Goal: Task Accomplishment & Management: Use online tool/utility

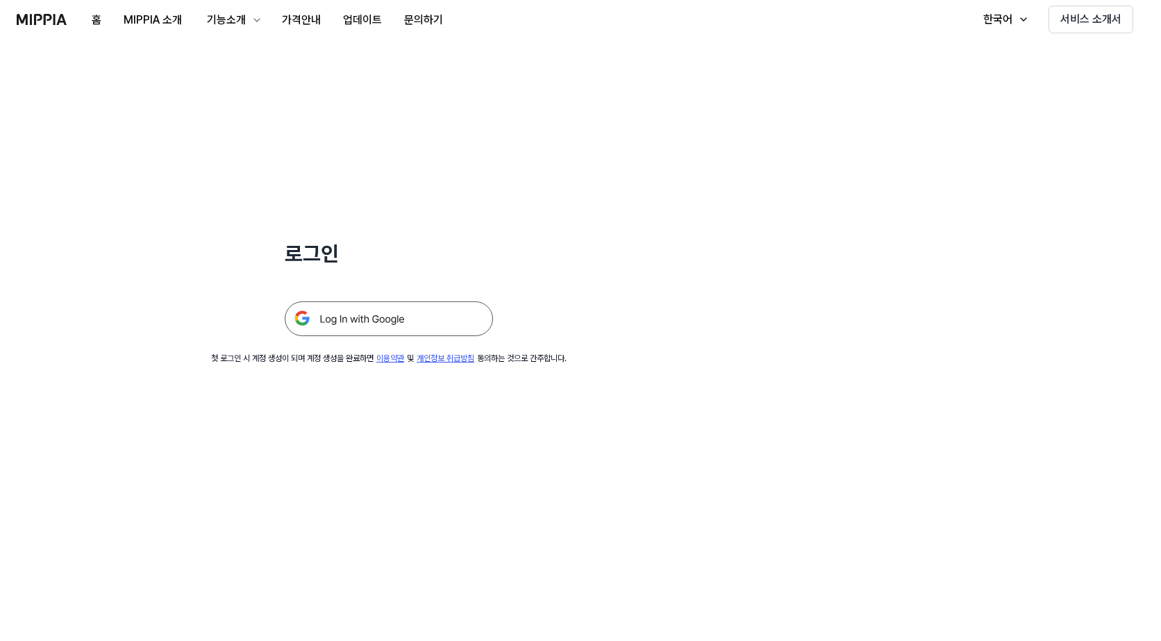
click at [353, 313] on img at bounding box center [389, 318] width 208 height 35
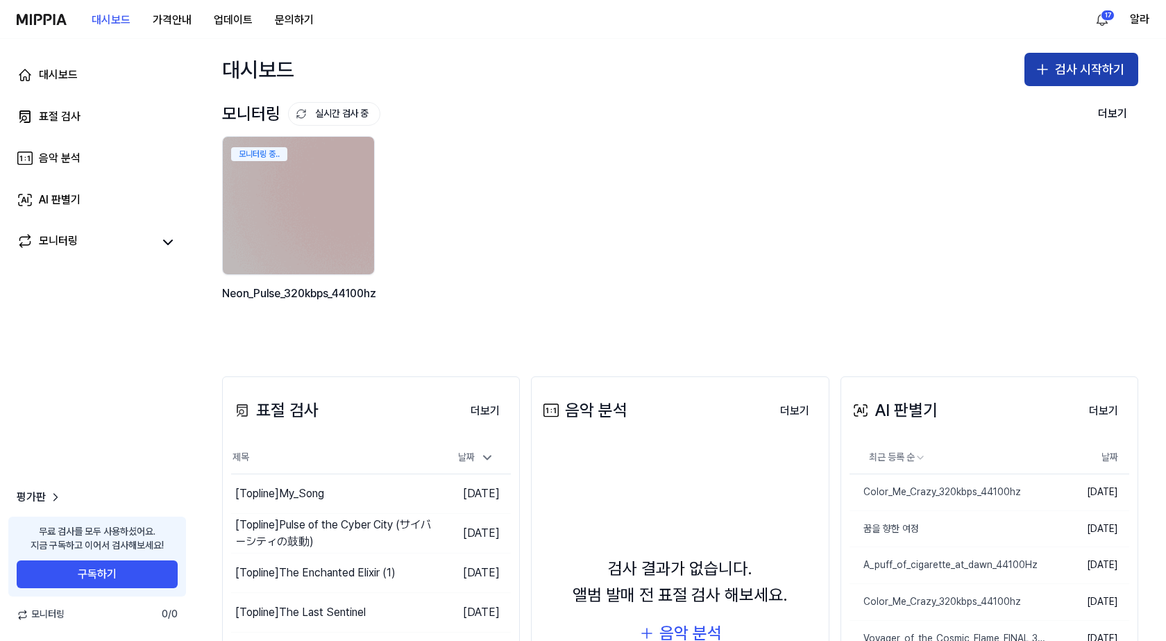
click at [1077, 60] on button "검사 시작하기" at bounding box center [1082, 69] width 114 height 33
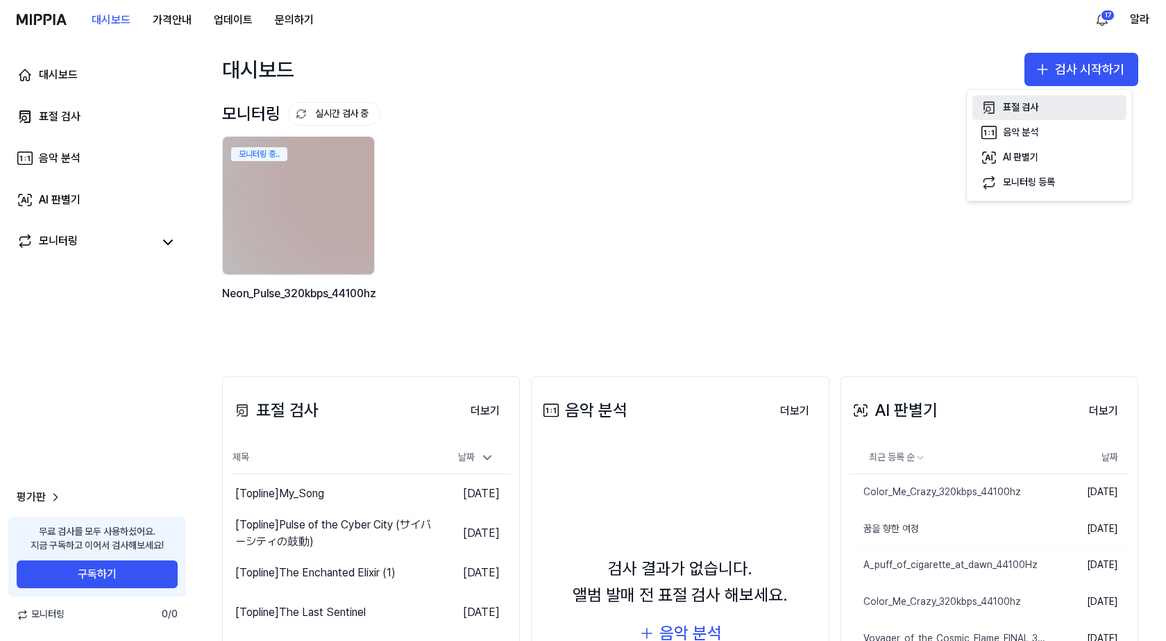
click at [1014, 106] on div "표절 검사" at bounding box center [1020, 108] width 35 height 14
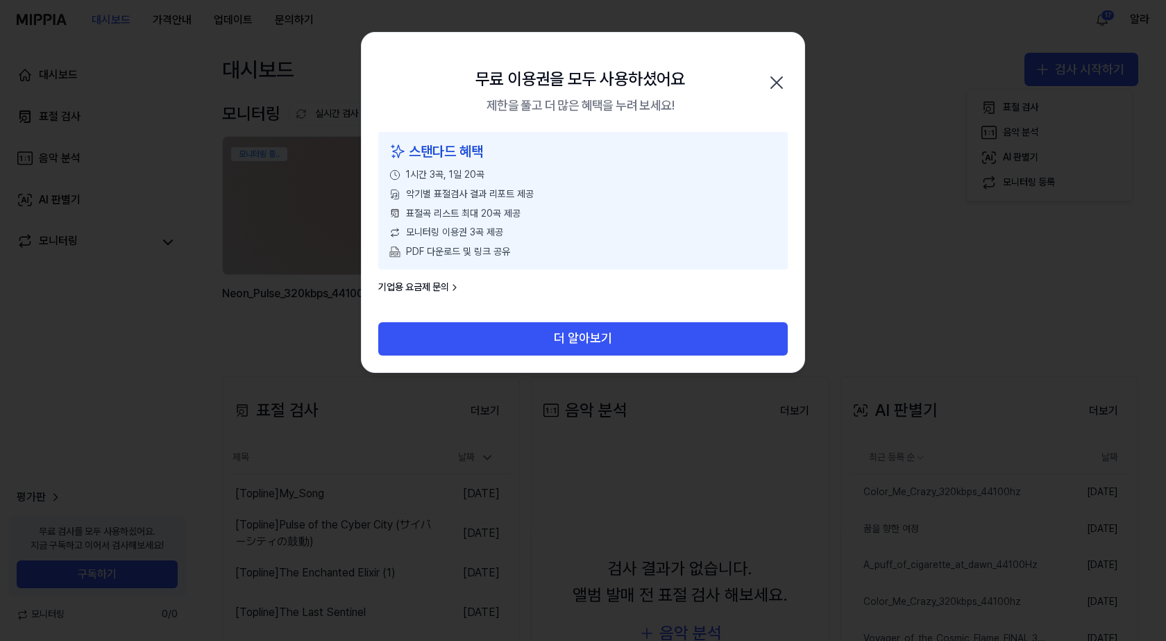
click at [785, 87] on icon "button" at bounding box center [777, 83] width 22 height 22
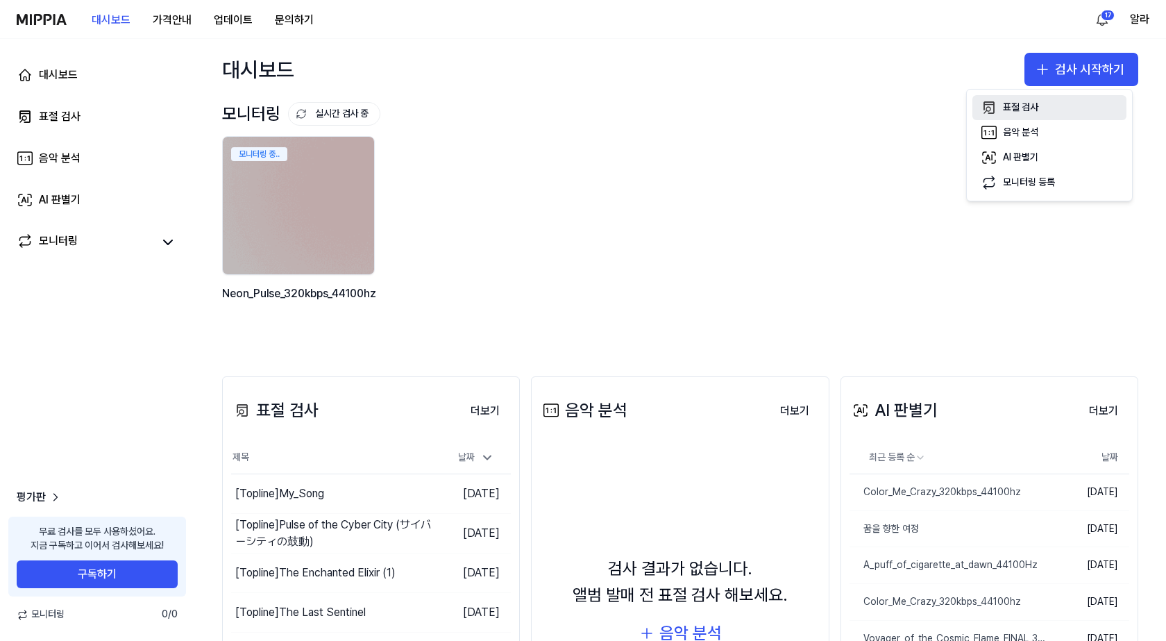
click at [1031, 101] on div "표절 검사" at bounding box center [1020, 108] width 35 height 14
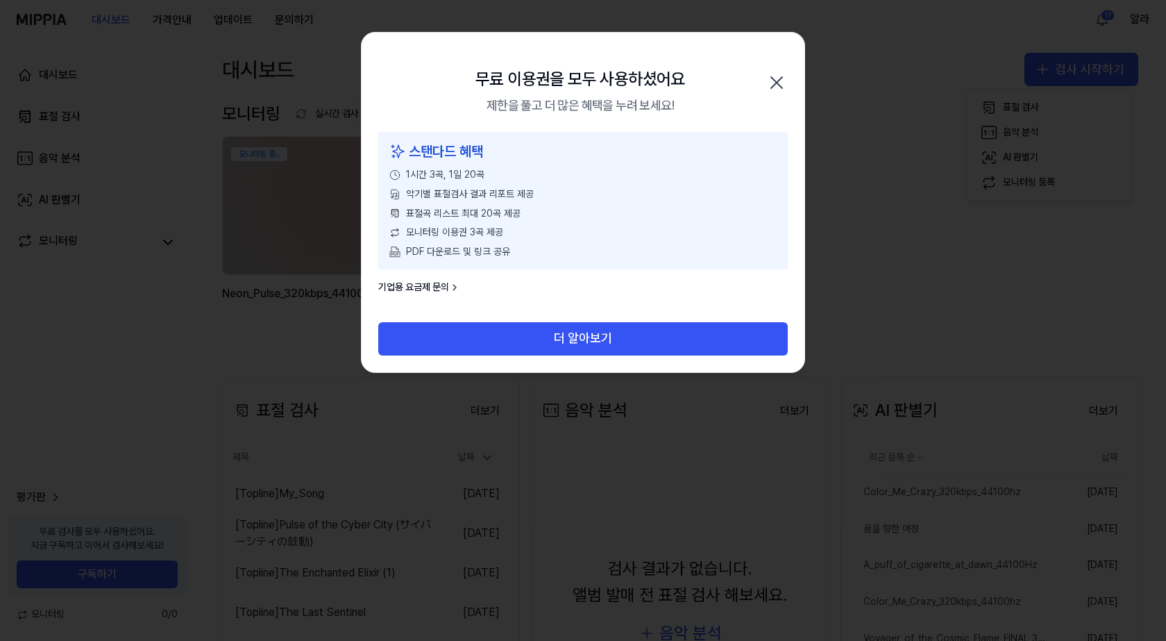
click at [446, 297] on div "스탠다드 혜택 1시간 3곡, 1일 20곡 악기별 표절검사 결과 리포트 제공 표절곡 리스트 최대 20곡 제공 모니터링 이용권 3곡 제공 PDF …" at bounding box center [583, 227] width 443 height 190
click at [446, 283] on link "기업용 요금제 문의" at bounding box center [419, 287] width 82 height 14
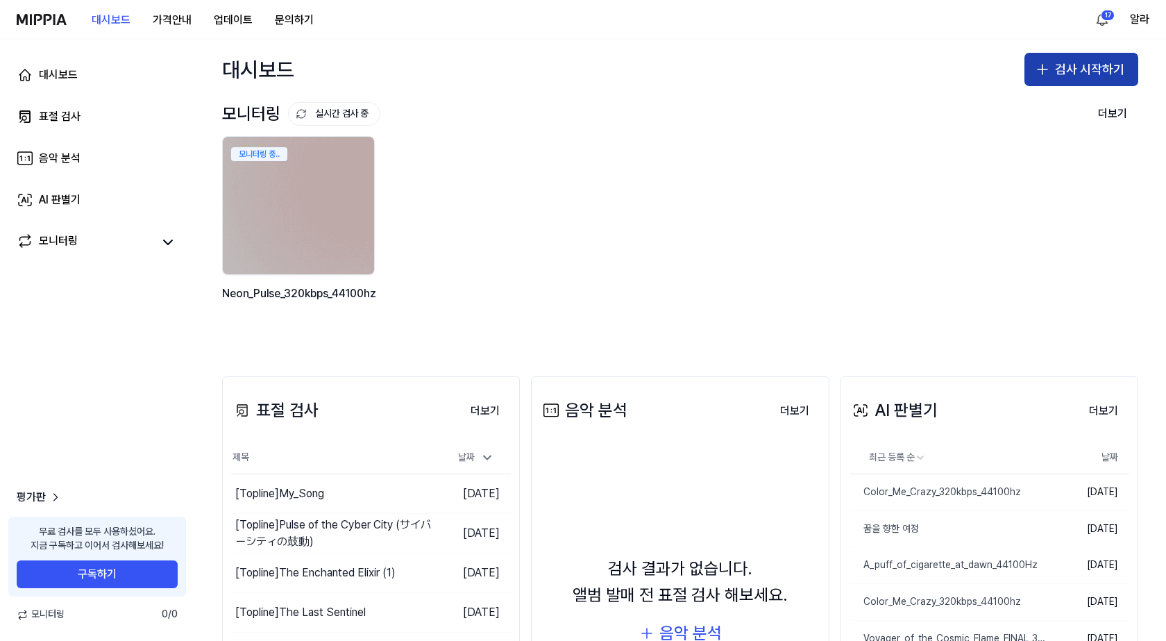
click at [1100, 66] on button "검사 시작하기" at bounding box center [1082, 69] width 114 height 33
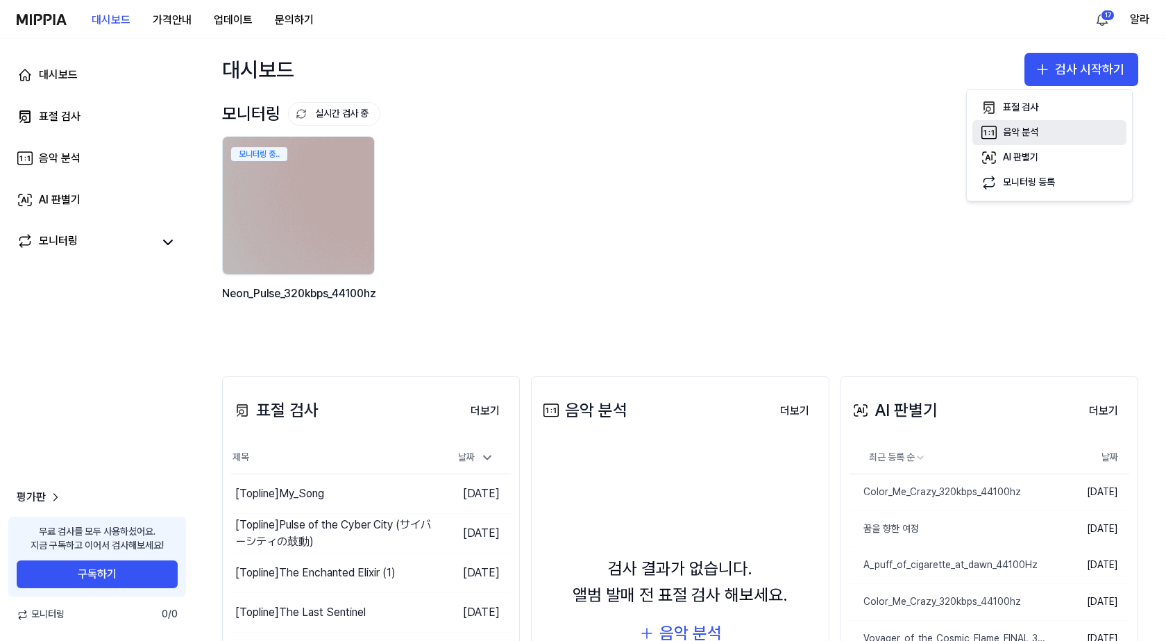
click at [1044, 136] on button "음악 분석" at bounding box center [1050, 132] width 154 height 25
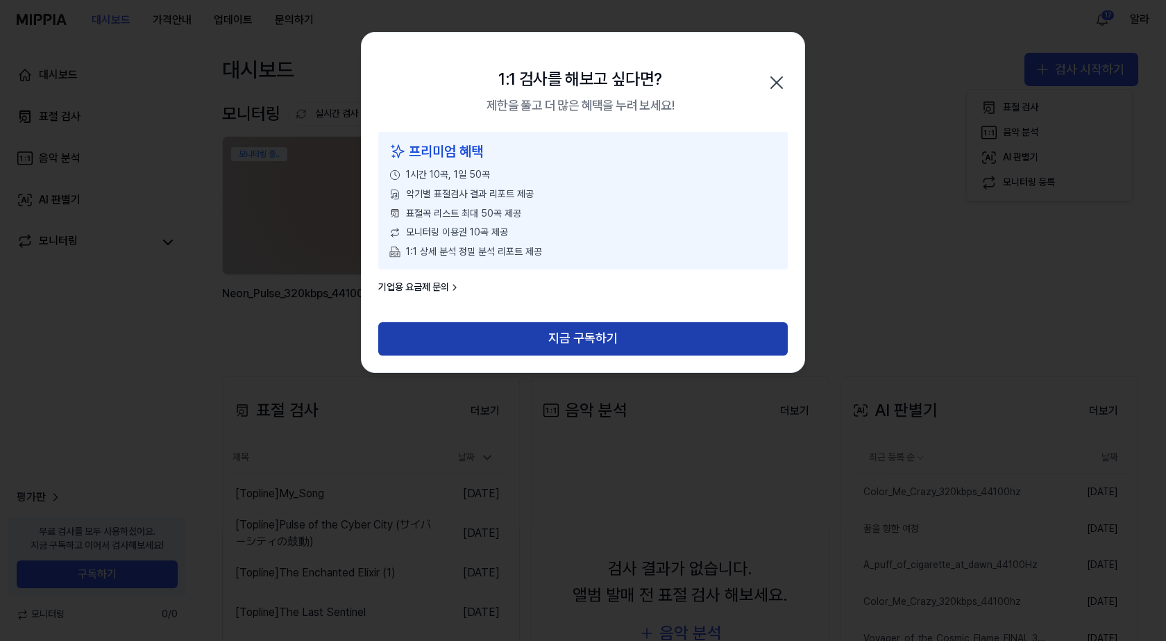
click at [587, 345] on button "지금 구독하기" at bounding box center [583, 338] width 410 height 33
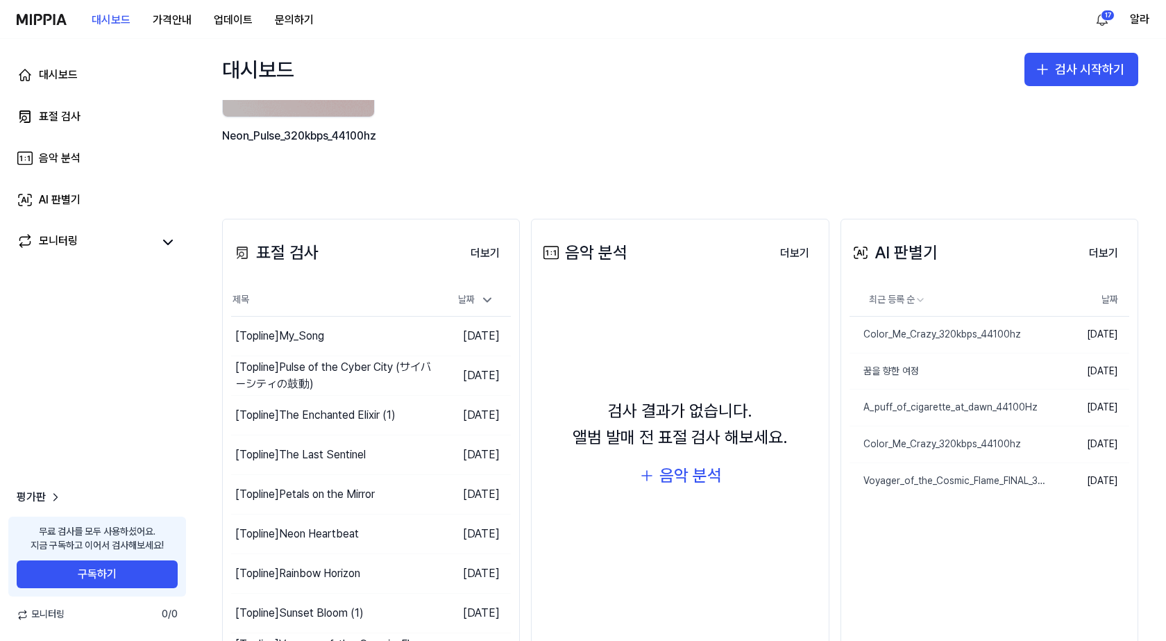
scroll to position [235, 0]
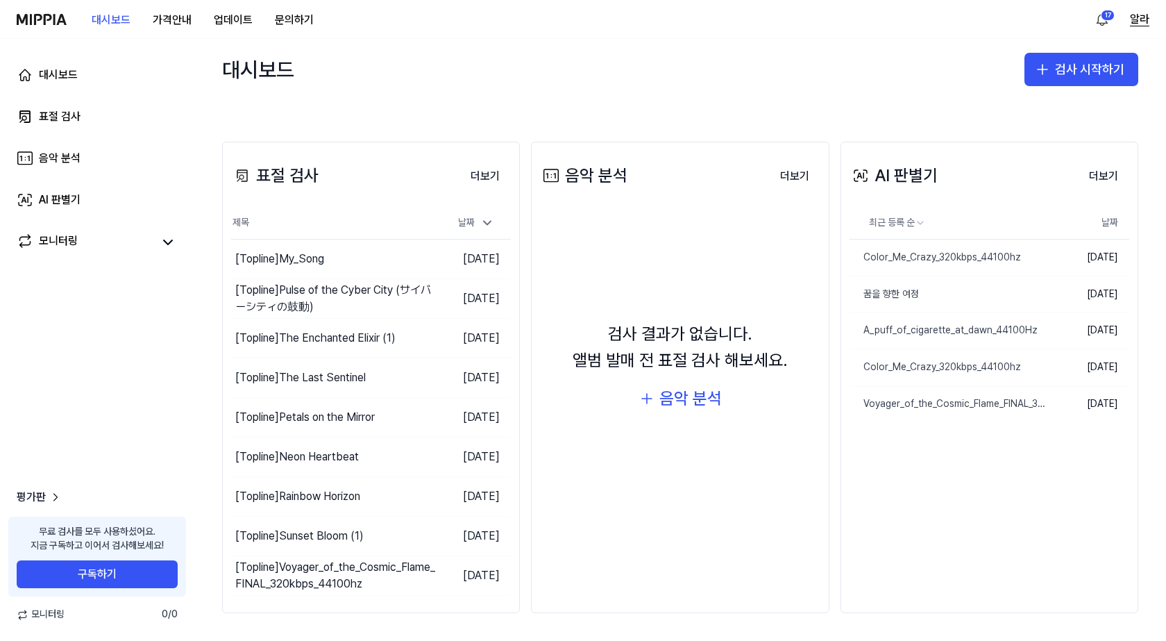
click at [1140, 18] on button "알라" at bounding box center [1139, 19] width 19 height 17
click at [992, 120] on button "로그아웃" at bounding box center [1061, 119] width 160 height 14
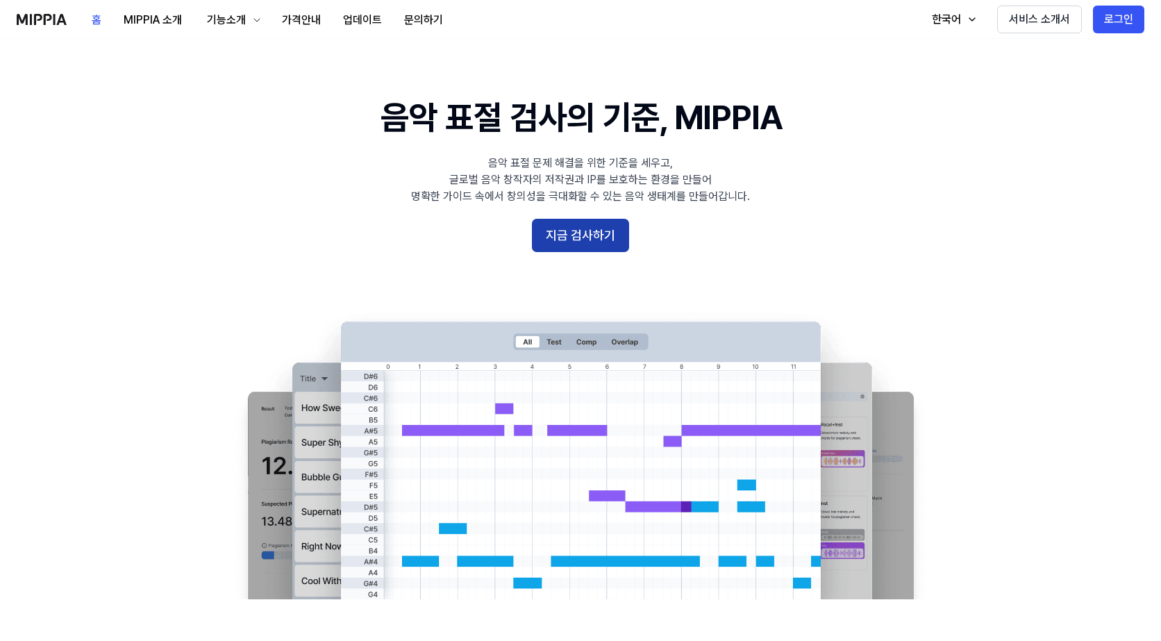
click at [591, 233] on button "지금 검사하기" at bounding box center [580, 235] width 97 height 33
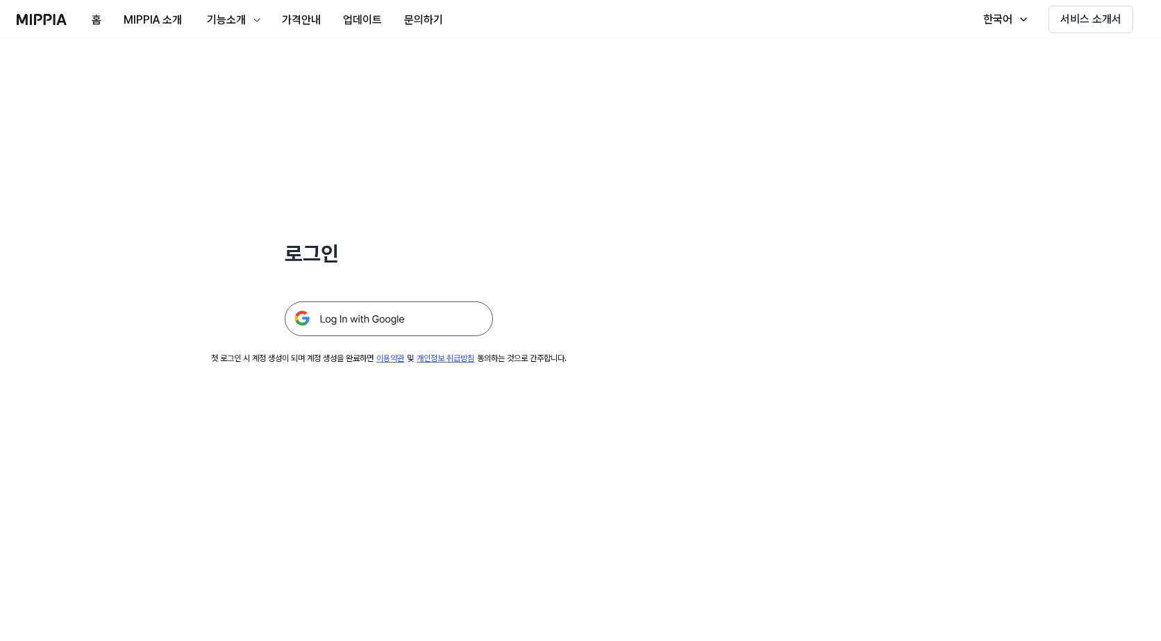
click at [383, 349] on div "로그인 첫 로그인 시 계정 생성이 되며 계정 생성을 완료하면 이용약관 및 개인정보 취급방침 동의하는 것으로 간주합니다." at bounding box center [389, 202] width 778 height 326
click at [379, 321] on img at bounding box center [389, 318] width 208 height 35
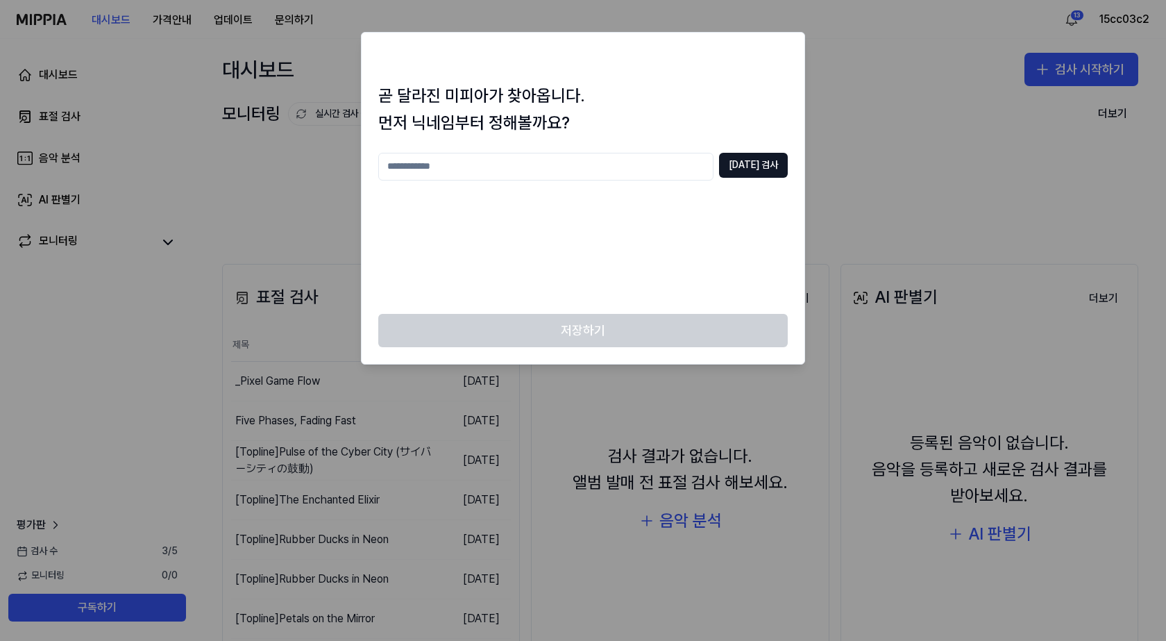
click at [855, 108] on div at bounding box center [583, 320] width 1166 height 641
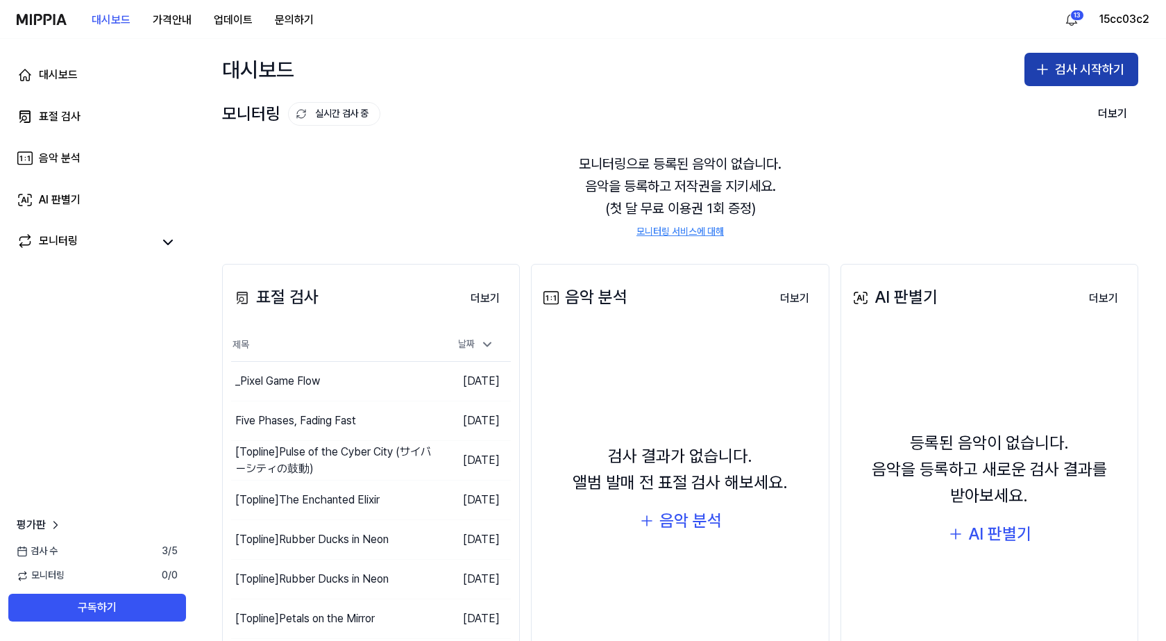
click at [1068, 65] on button "검사 시작하기" at bounding box center [1082, 69] width 114 height 33
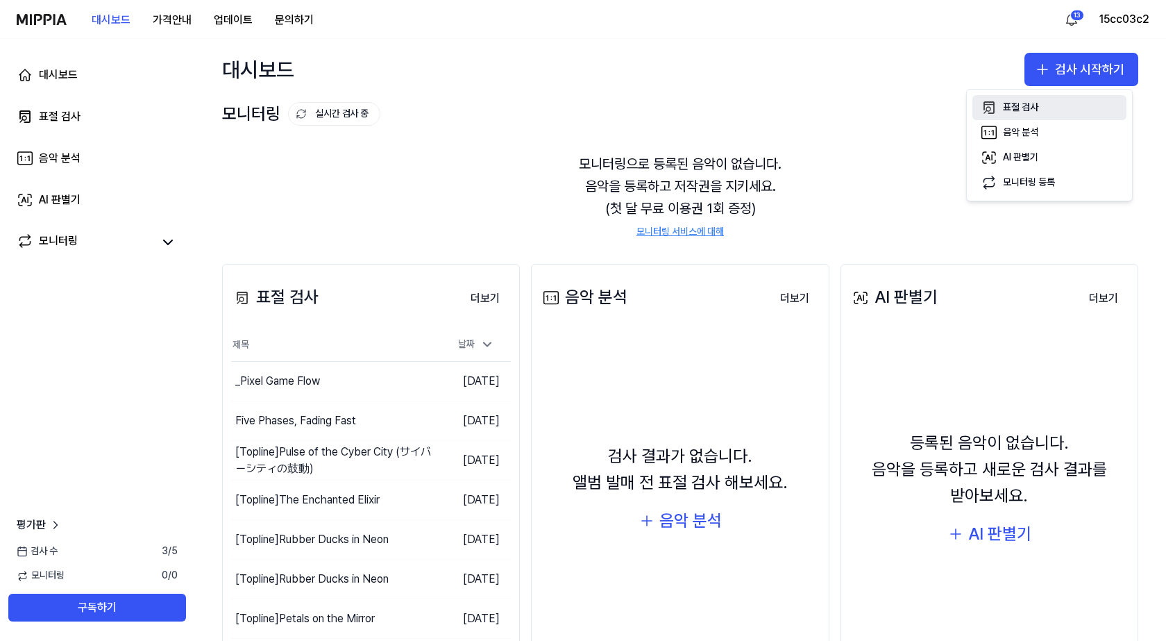
click at [1049, 95] on button "표절 검사" at bounding box center [1050, 107] width 154 height 25
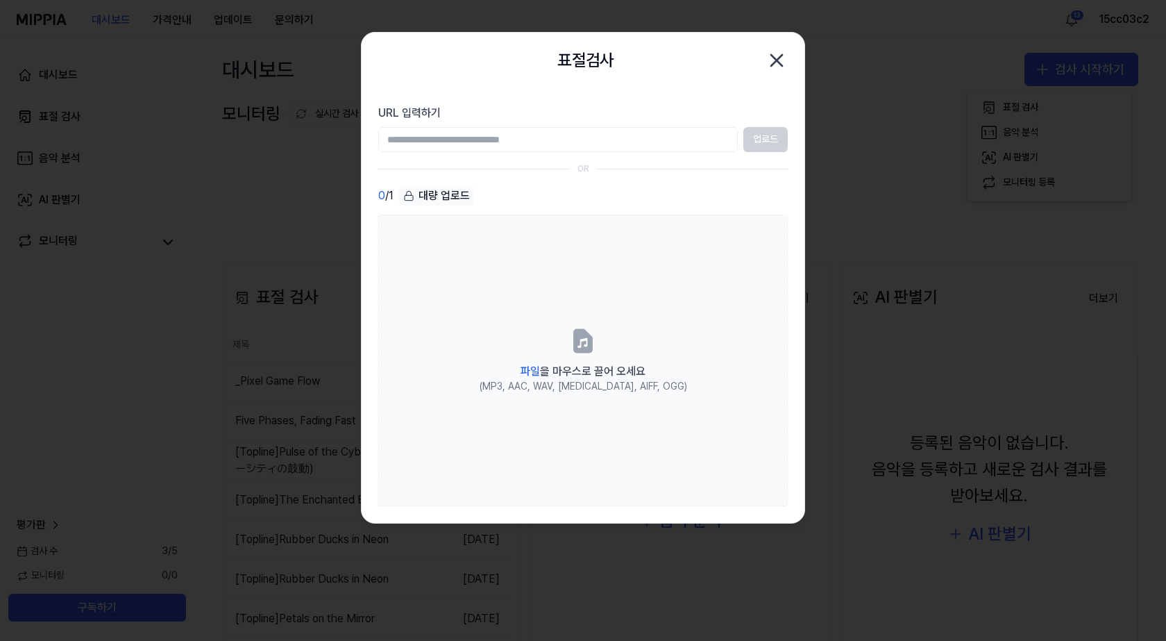
click at [427, 197] on div "대량 업로드" at bounding box center [436, 195] width 75 height 19
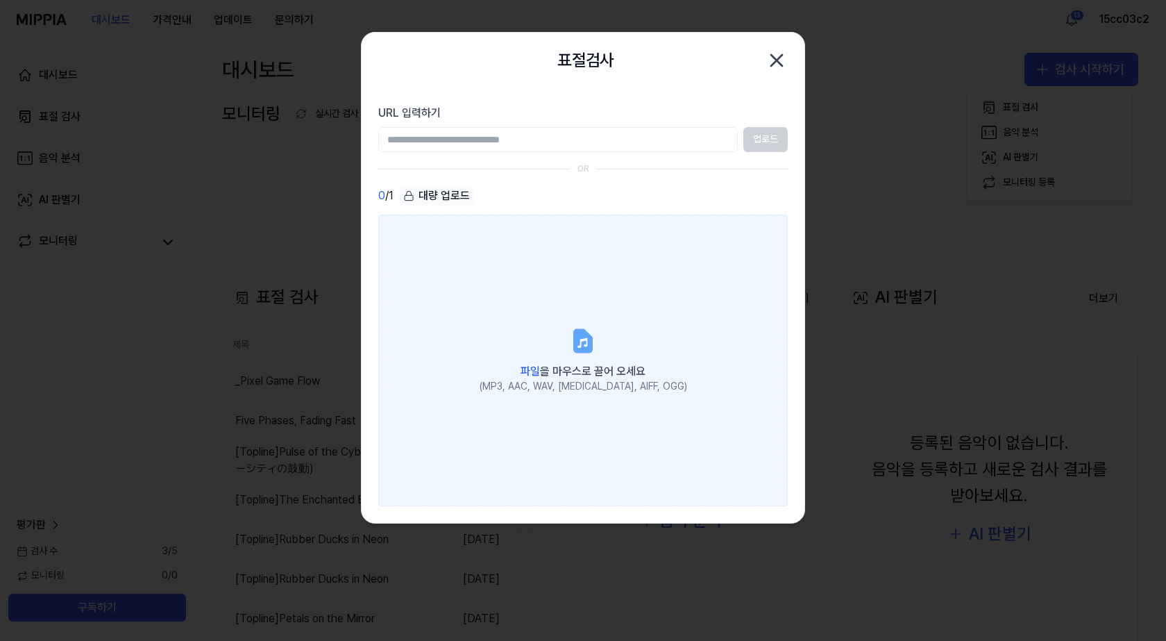
click at [538, 344] on label "파일 을 마우스로 끌어 오세요 (MP3, AAC, WAV, [MEDICAL_DATA], AIFF, OGG)" at bounding box center [583, 361] width 410 height 292
click at [0, 0] on input "파일 을 마우스로 끌어 오세요 (MP3, AAC, WAV, [MEDICAL_DATA], AIFF, OGG)" at bounding box center [0, 0] width 0 height 0
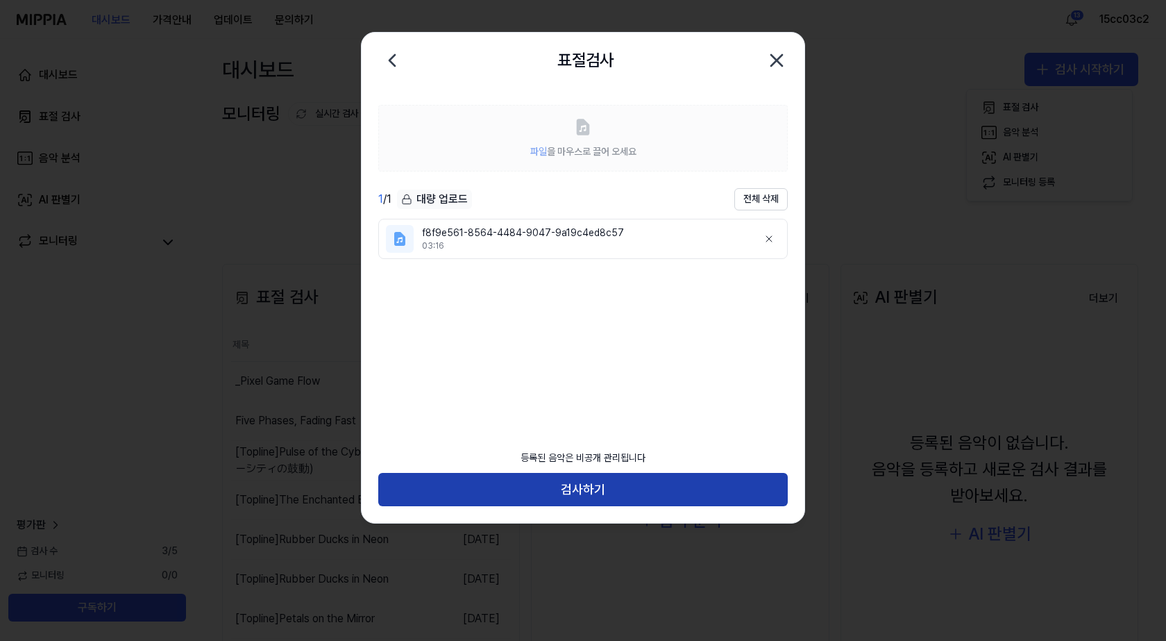
click at [600, 494] on button "검사하기" at bounding box center [583, 489] width 410 height 33
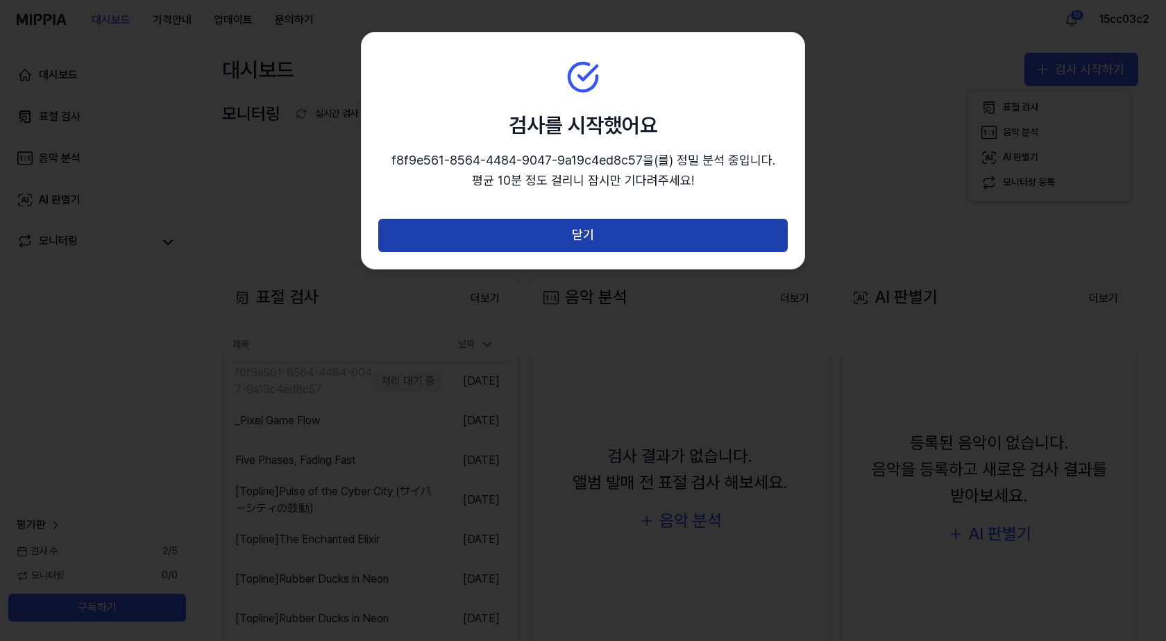
click at [619, 234] on button "닫기" at bounding box center [583, 235] width 410 height 33
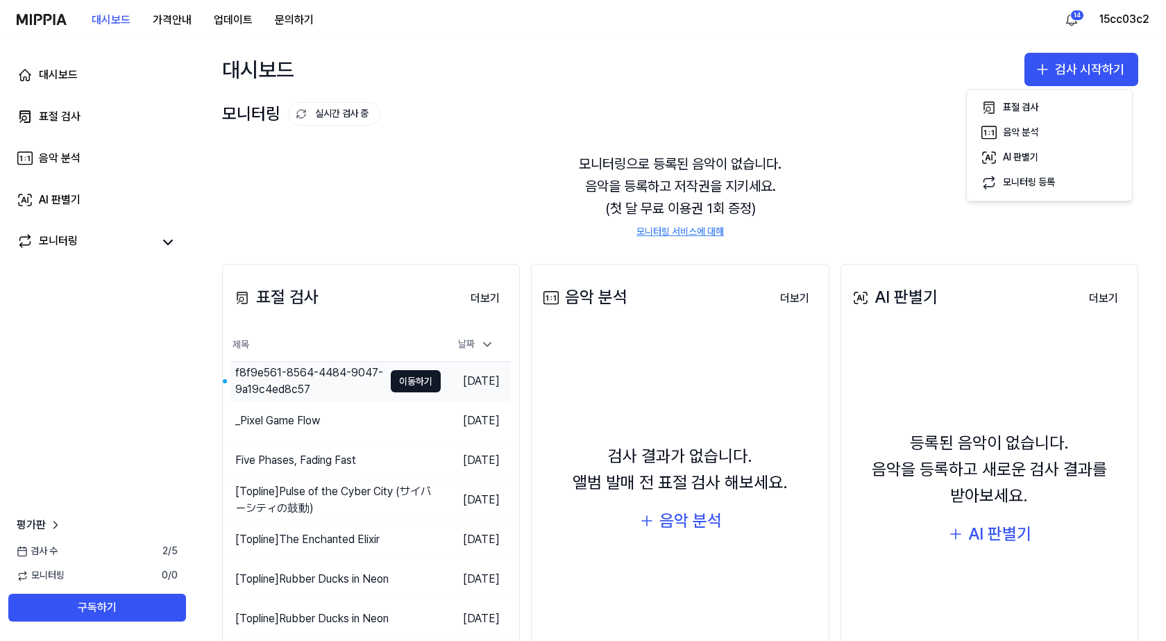
click at [330, 384] on div "f8f9e561-8564-4484-9047-9a19c4ed8c57" at bounding box center [309, 380] width 149 height 33
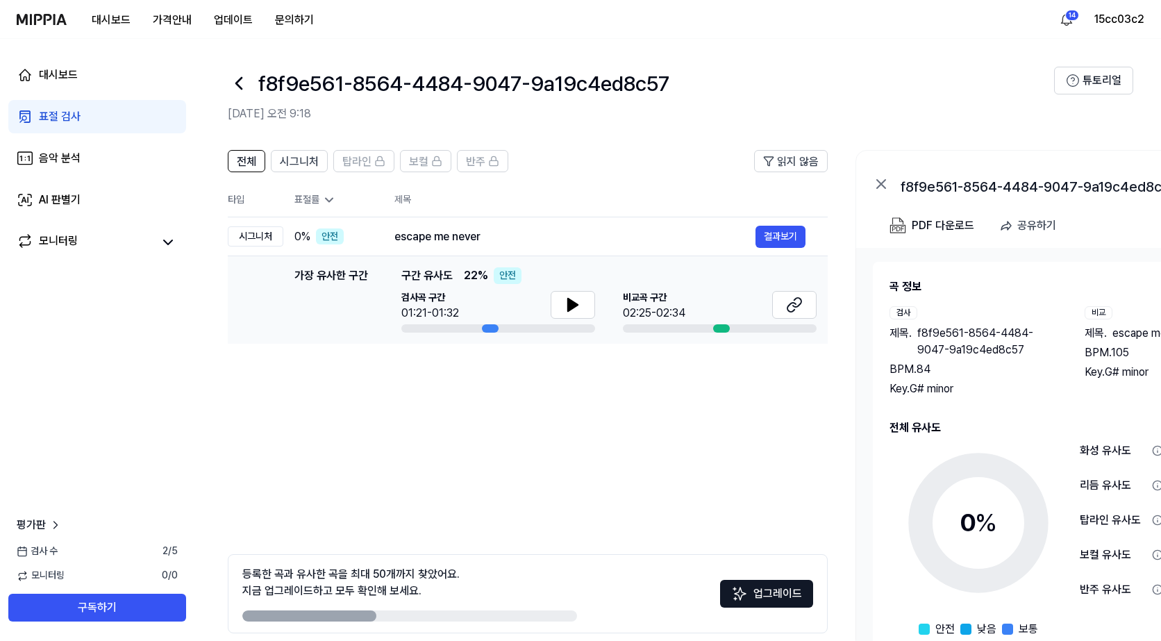
click at [530, 277] on div "가장 유사한 구간 구간 유사도 22 % 안전" at bounding box center [608, 275] width 415 height 17
click at [475, 285] on div "가장 유사한 구간 구간 유사도 22 % 안전 검사곡 구간 01:21-01:32 [GEOGRAPHIC_DATA] 구간 02:25-02:34" at bounding box center [608, 299] width 415 height 65
click at [580, 313] on button at bounding box center [573, 305] width 44 height 28
click at [577, 305] on icon at bounding box center [575, 304] width 3 height 11
click at [771, 243] on button "결과보기" at bounding box center [780, 237] width 50 height 22
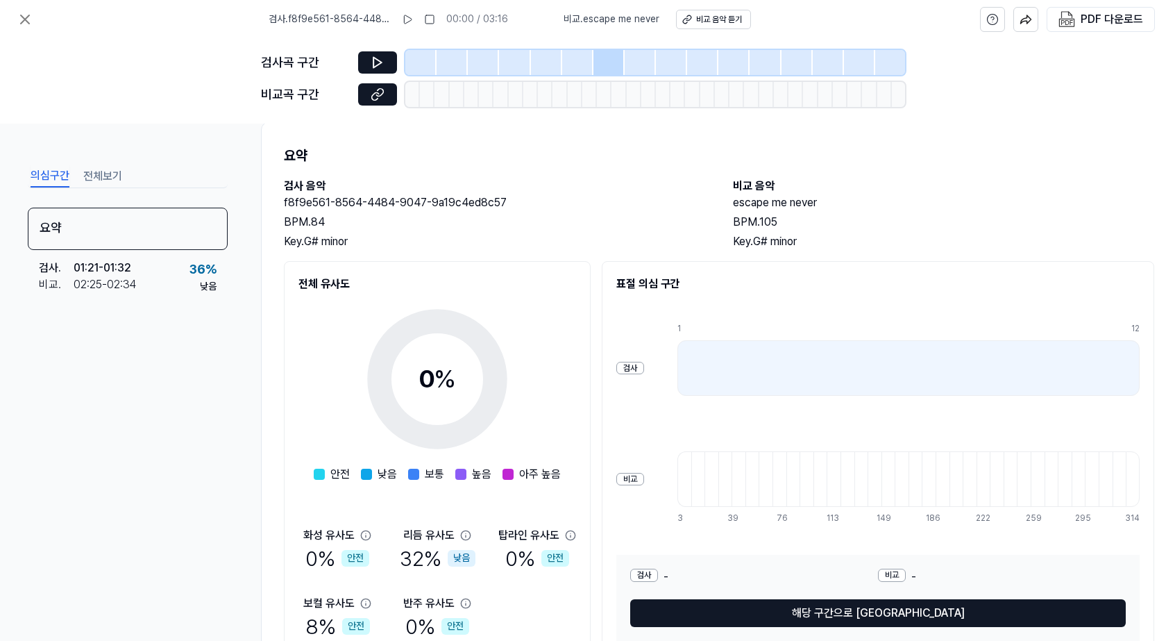
scroll to position [101, 0]
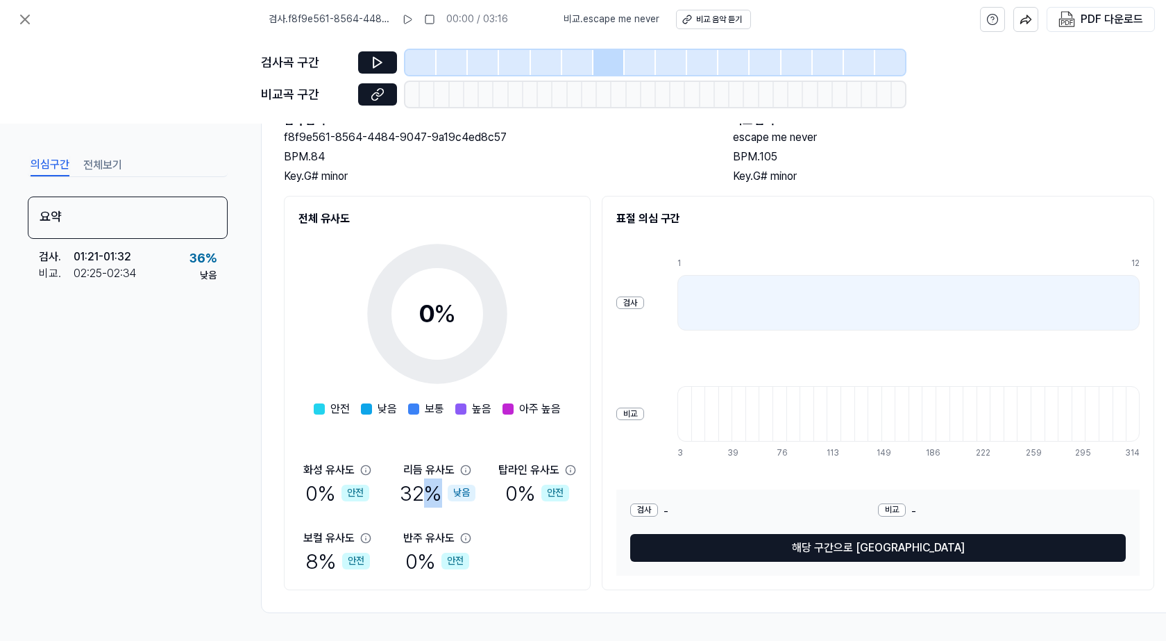
drag, startPoint x: 431, startPoint y: 489, endPoint x: 464, endPoint y: 499, distance: 34.3
click at [464, 499] on div "32 % 낮음" at bounding box center [438, 492] width 76 height 29
click at [467, 489] on div "낮음" at bounding box center [462, 493] width 28 height 17
drag, startPoint x: 403, startPoint y: 480, endPoint x: 485, endPoint y: 498, distance: 83.7
click at [485, 498] on div "화성 유사도 0 % 안전 리듬 유사도 32 % 낮음 탑라인 유사도 0 % 안전 보컬 유사도 8 % 안전 반주 유사도 0 % 안전" at bounding box center [438, 519] width 278 height 114
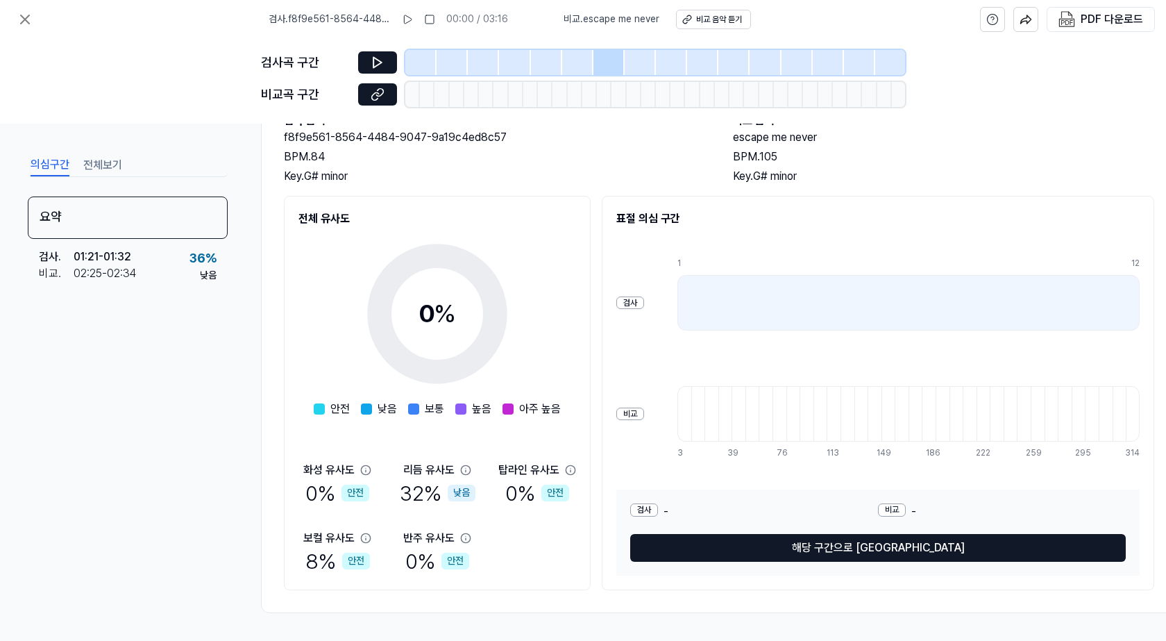
drag, startPoint x: 518, startPoint y: 499, endPoint x: 546, endPoint y: 493, distance: 29.1
click at [519, 499] on div "0 % 안전" at bounding box center [537, 492] width 64 height 29
drag, startPoint x: 502, startPoint y: 476, endPoint x: 533, endPoint y: 480, distance: 31.4
click at [533, 480] on div "탑라인 유사도 0 % 안전" at bounding box center [537, 485] width 78 height 46
click at [534, 480] on div "0 % 안전" at bounding box center [537, 492] width 64 height 29
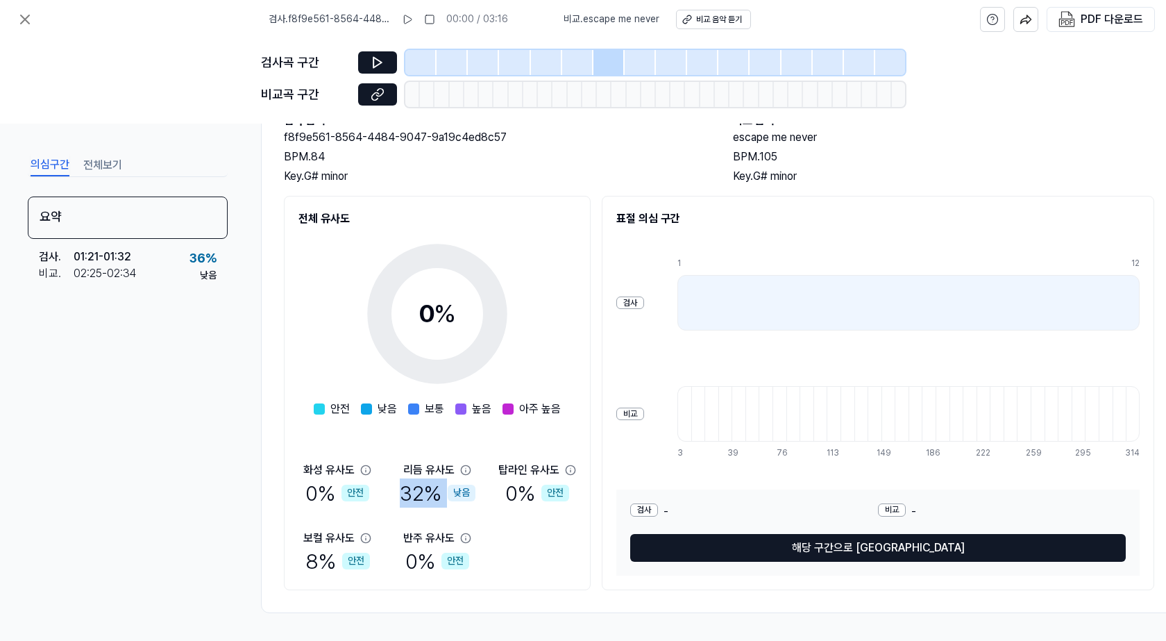
drag, startPoint x: 402, startPoint y: 489, endPoint x: 452, endPoint y: 485, distance: 50.2
click at [455, 486] on div "32 % 낮음" at bounding box center [438, 492] width 76 height 29
click at [411, 469] on div "리듬 유사도" at bounding box center [428, 470] width 51 height 17
drag, startPoint x: 404, startPoint y: 464, endPoint x: 477, endPoint y: 480, distance: 74.6
click at [476, 488] on div "리듬 유사도 32 % 낮음" at bounding box center [438, 485] width 78 height 46
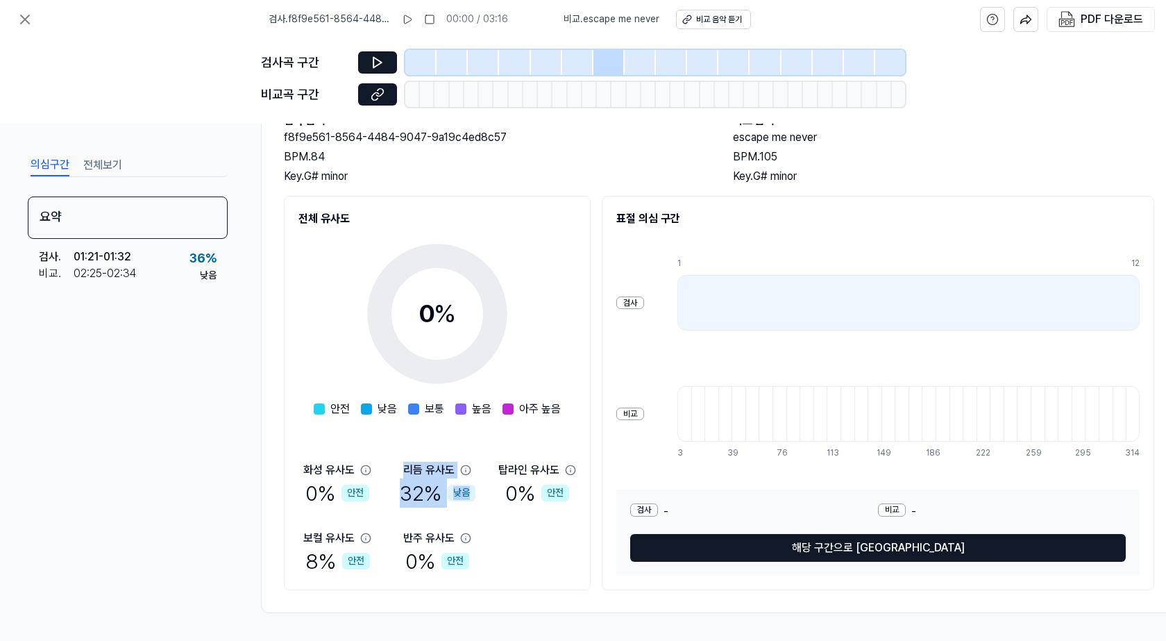
copy div "리듬 유사도 32 % 낮음"
click at [405, 470] on div "리듬 유사도" at bounding box center [428, 470] width 51 height 17
drag, startPoint x: 405, startPoint y: 461, endPoint x: 471, endPoint y: 492, distance: 72.7
click at [471, 492] on div "리듬 유사도 32 % 낮음" at bounding box center [438, 485] width 78 height 46
copy div "리듬 유사도 32 % 낮음"
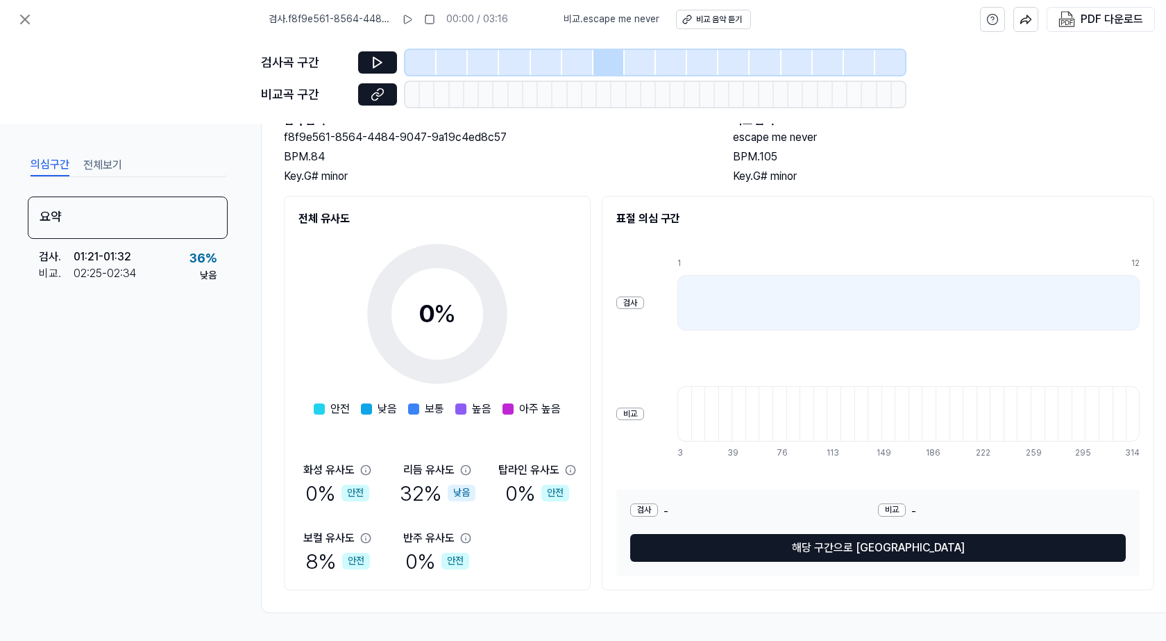
click at [494, 351] on icon at bounding box center [438, 314] width 174 height 174
click at [832, 419] on div at bounding box center [834, 414] width 14 height 56
click at [933, 419] on div at bounding box center [929, 414] width 14 height 56
click at [392, 401] on span "낮음" at bounding box center [387, 409] width 19 height 17
drag, startPoint x: 402, startPoint y: 496, endPoint x: 473, endPoint y: 505, distance: 72.0
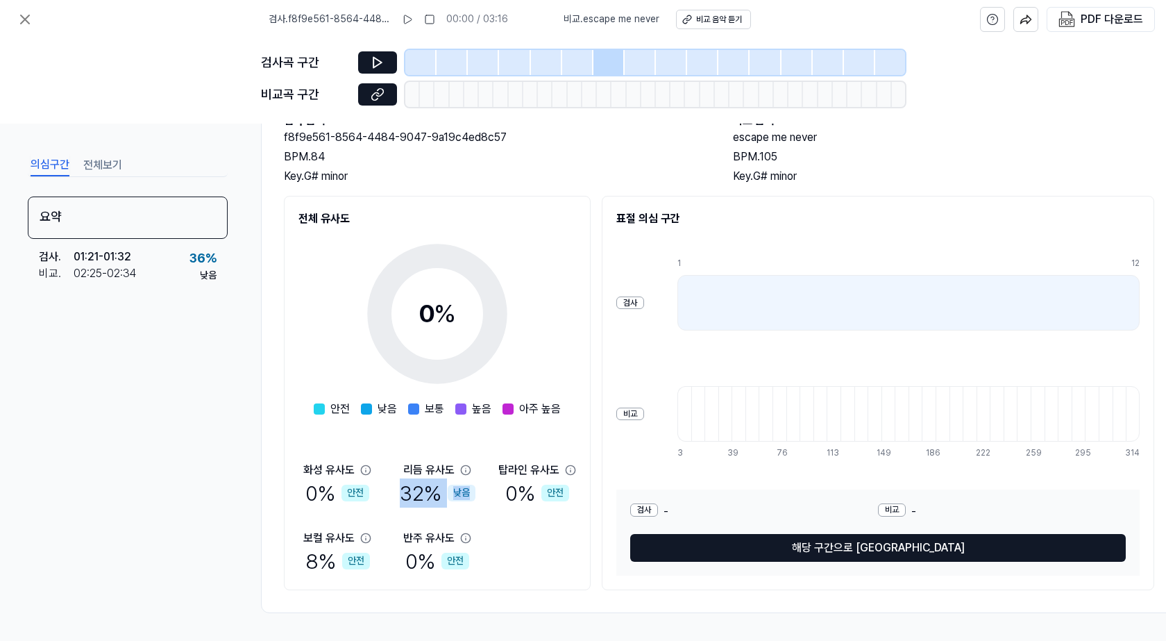
click at [473, 505] on div "화성 유사도 0 % 안전 리듬 유사도 32 % 낮음 탑라인 유사도 0 % 안전 보컬 유사도 8 % 안전 반주 유사도 0 % 안전" at bounding box center [438, 519] width 278 height 114
click at [469, 503] on div "화성 유사도 0 % 안전 리듬 유사도 32 % 낮음 탑라인 유사도 0 % 안전 보컬 유사도 8 % 안전 반주 유사도 0 % 안전" at bounding box center [438, 519] width 278 height 114
click at [373, 485] on div "화성 유사도 0 % 안전" at bounding box center [338, 485] width 78 height 46
drag, startPoint x: 428, startPoint y: 469, endPoint x: 455, endPoint y: 476, distance: 28.0
click at [455, 476] on div "리듬 유사도 32 % 낮음" at bounding box center [438, 485] width 78 height 46
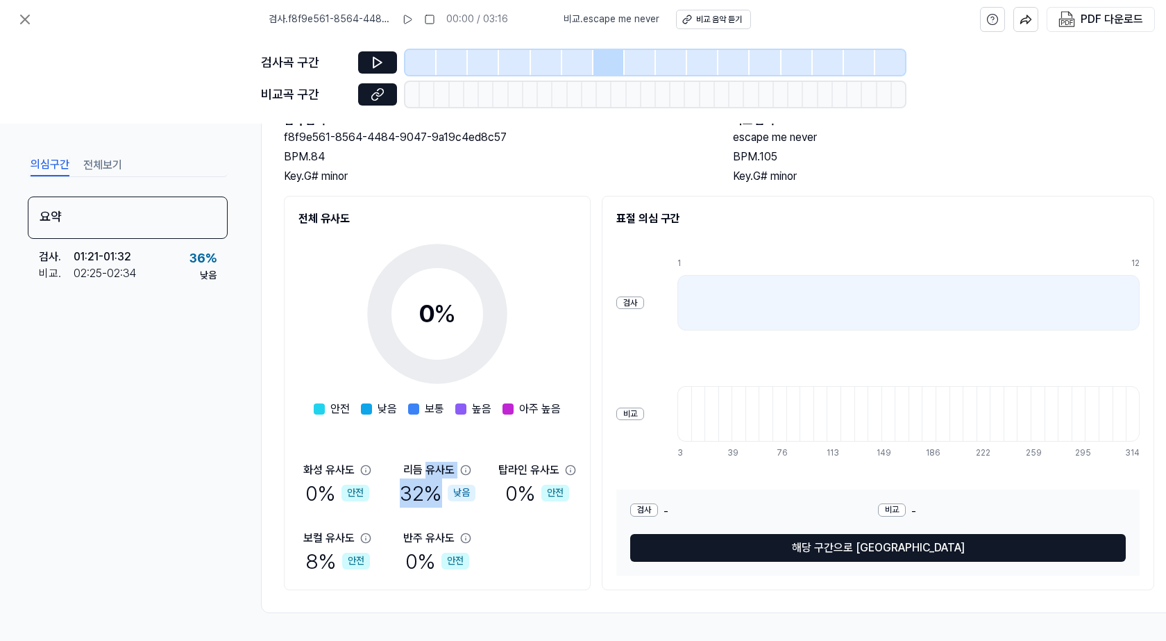
click at [444, 478] on div "32 % 낮음" at bounding box center [438, 492] width 76 height 29
drag, startPoint x: 415, startPoint y: 482, endPoint x: 444, endPoint y: 492, distance: 30.3
click at [444, 492] on div "32 % 낮음" at bounding box center [438, 492] width 76 height 29
drag, startPoint x: 464, startPoint y: 492, endPoint x: 489, endPoint y: 476, distance: 30.2
click at [467, 489] on div "낮음" at bounding box center [462, 493] width 28 height 17
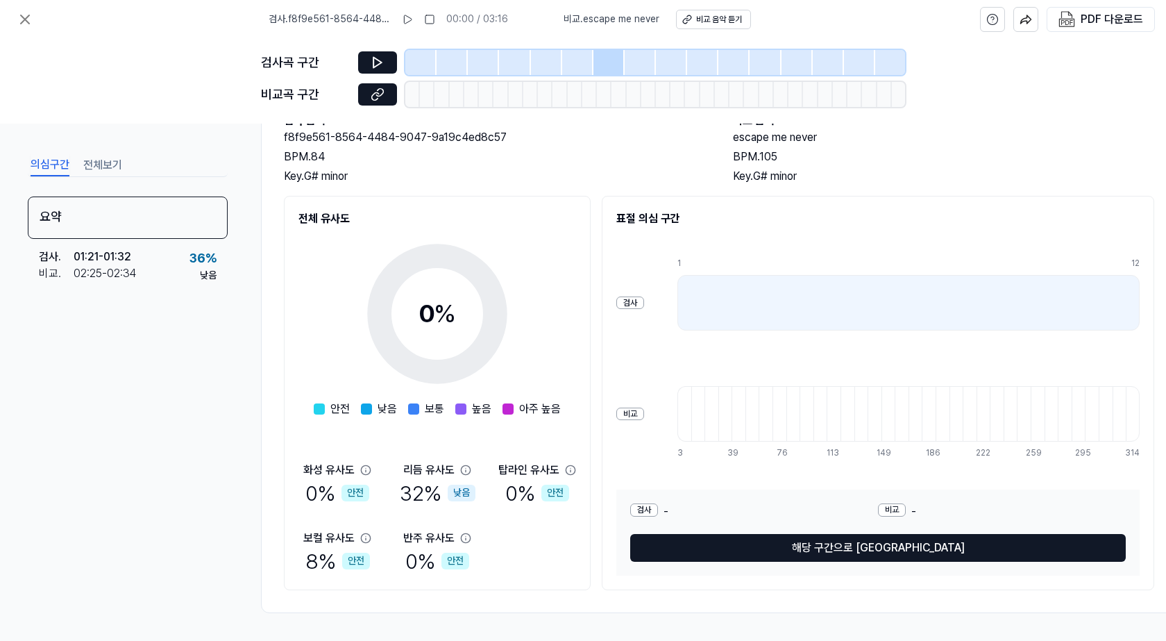
click at [541, 496] on div "0 % 안전" at bounding box center [537, 492] width 64 height 29
drag, startPoint x: 524, startPoint y: 489, endPoint x: 577, endPoint y: 501, distance: 54.1
click at [577, 501] on div "전체 유사도 0 % 안전 낮음 보통 높음 아주 높음 화성 유사도 0 % 안전 리듬 유사도 32 % 낮음 탑라인 유사도 0 % 안전 보컬 유사도…" at bounding box center [437, 393] width 307 height 394
click at [566, 497] on div "0 % 안전" at bounding box center [537, 492] width 64 height 29
